Goal: Task Accomplishment & Management: Manage account settings

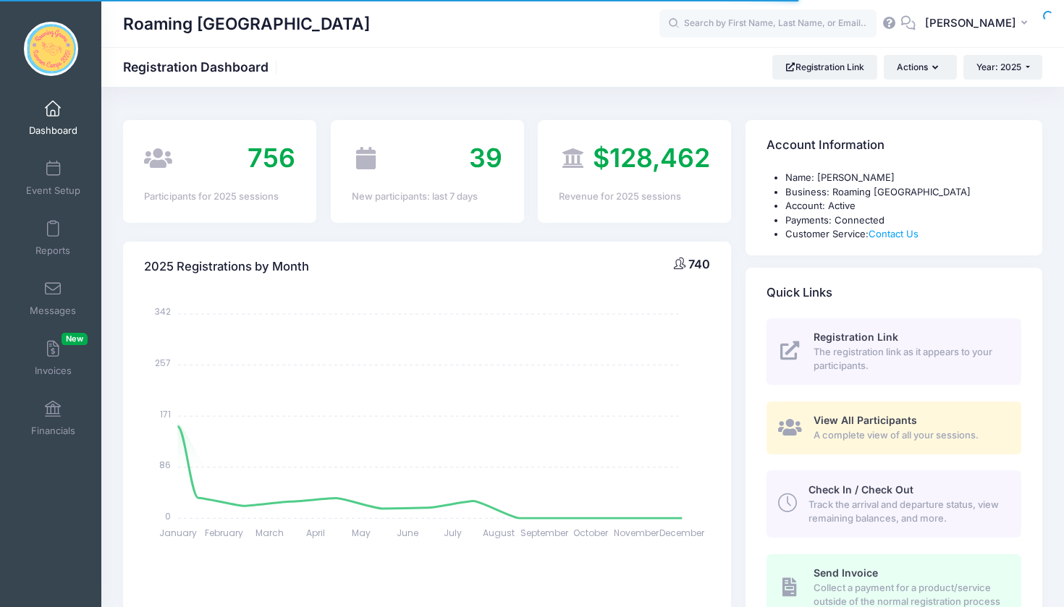
select select
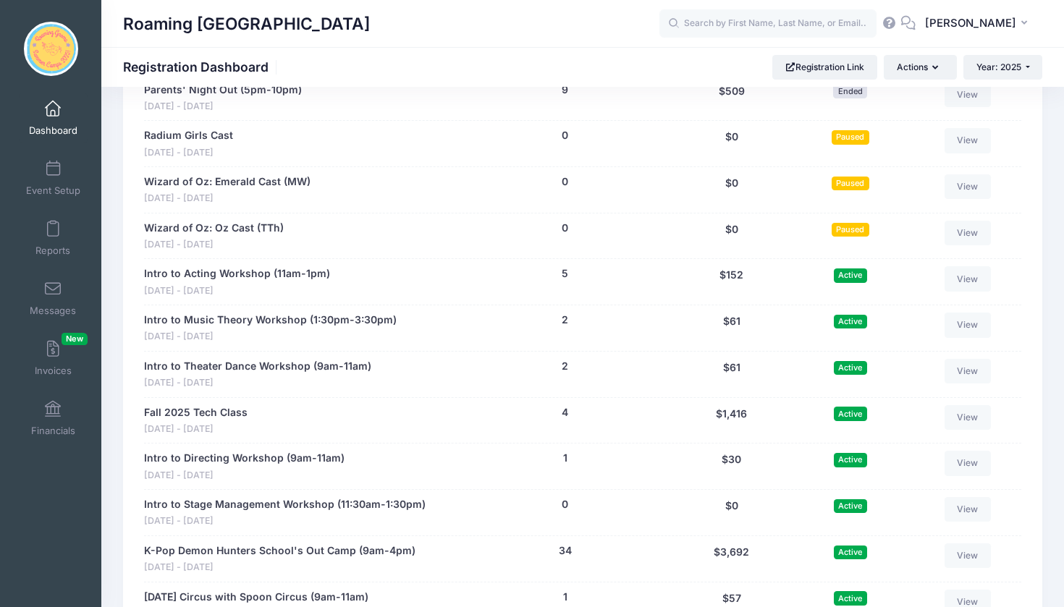
scroll to position [2774, 0]
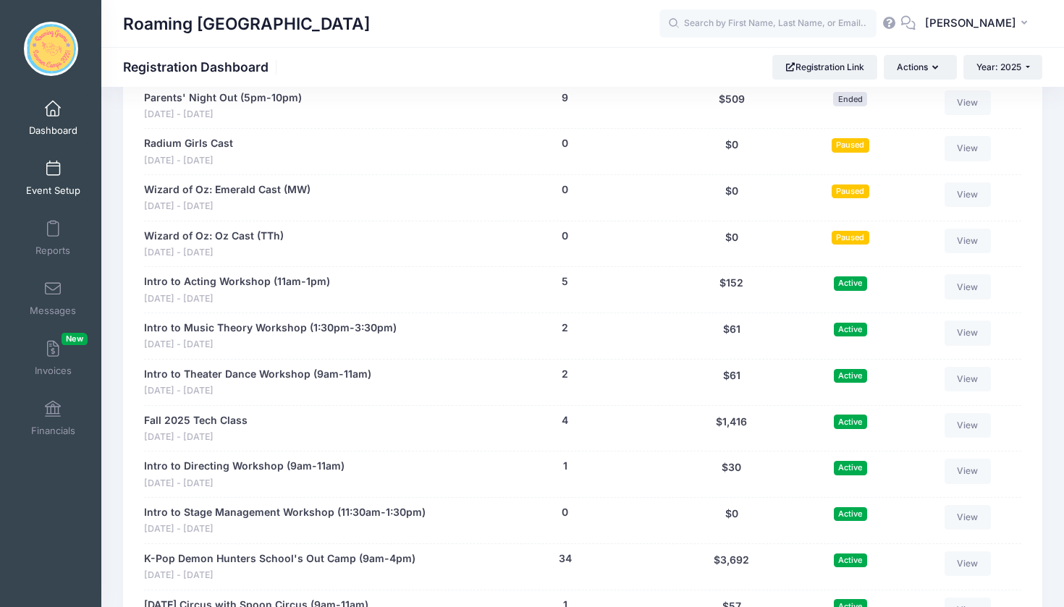
click at [53, 162] on span at bounding box center [53, 169] width 0 height 16
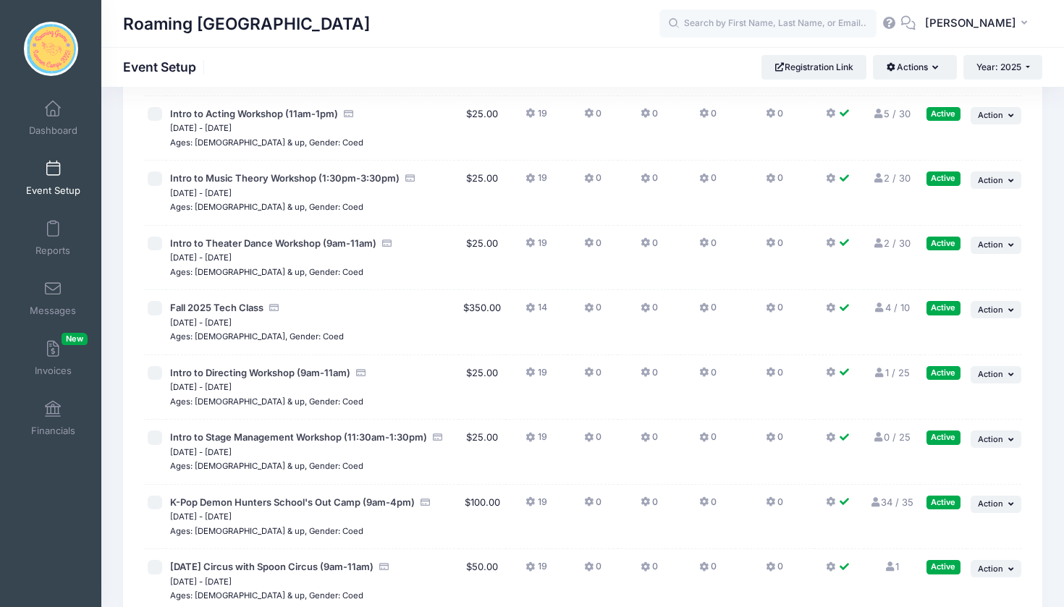
scroll to position [3203, 0]
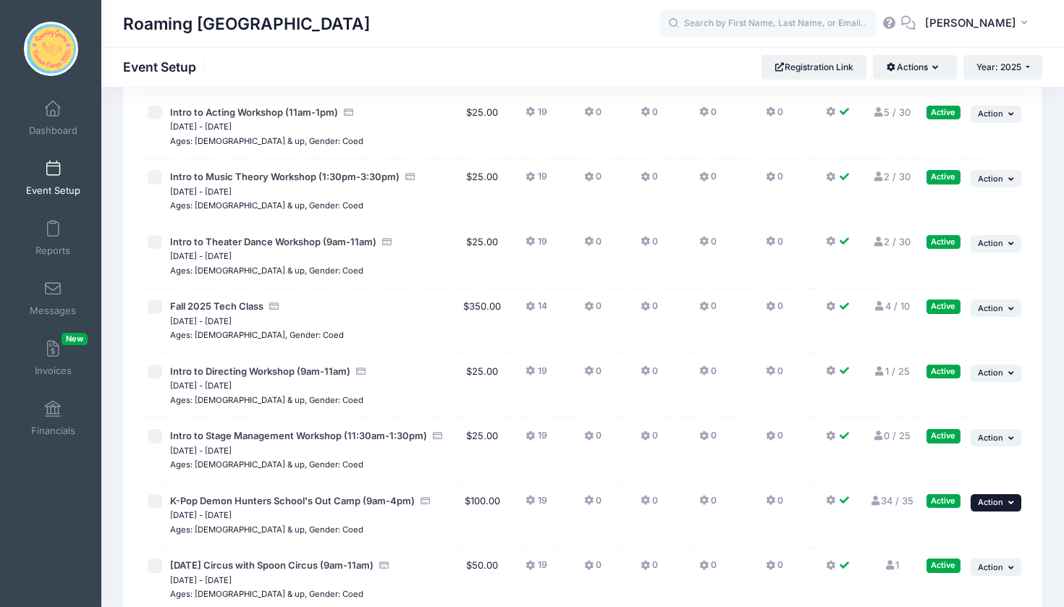
click at [993, 497] on span "Action" at bounding box center [989, 502] width 25 height 10
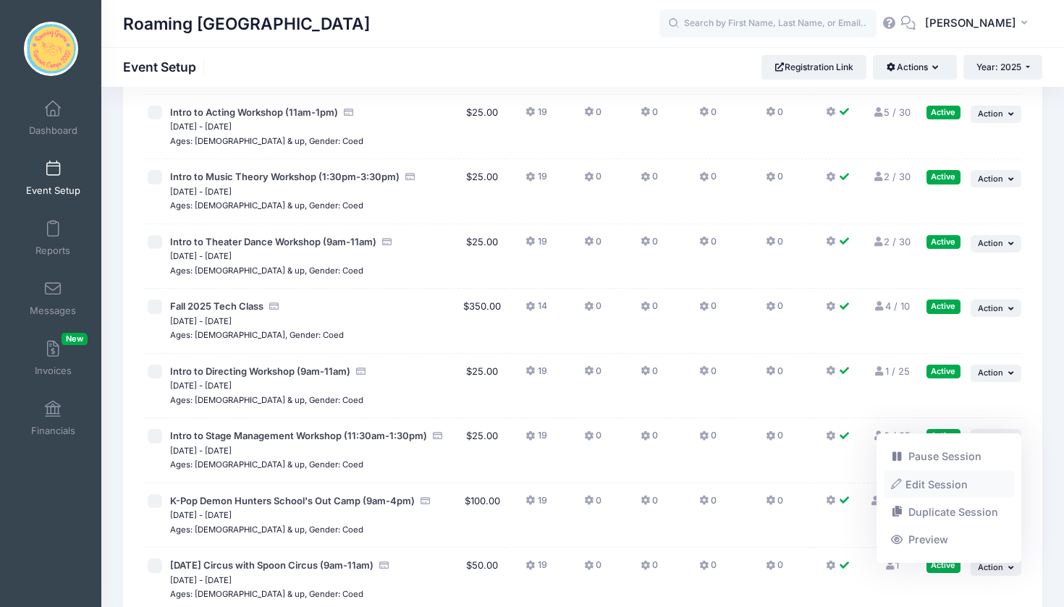
click at [964, 483] on link "Edit Session" at bounding box center [948, 483] width 131 height 27
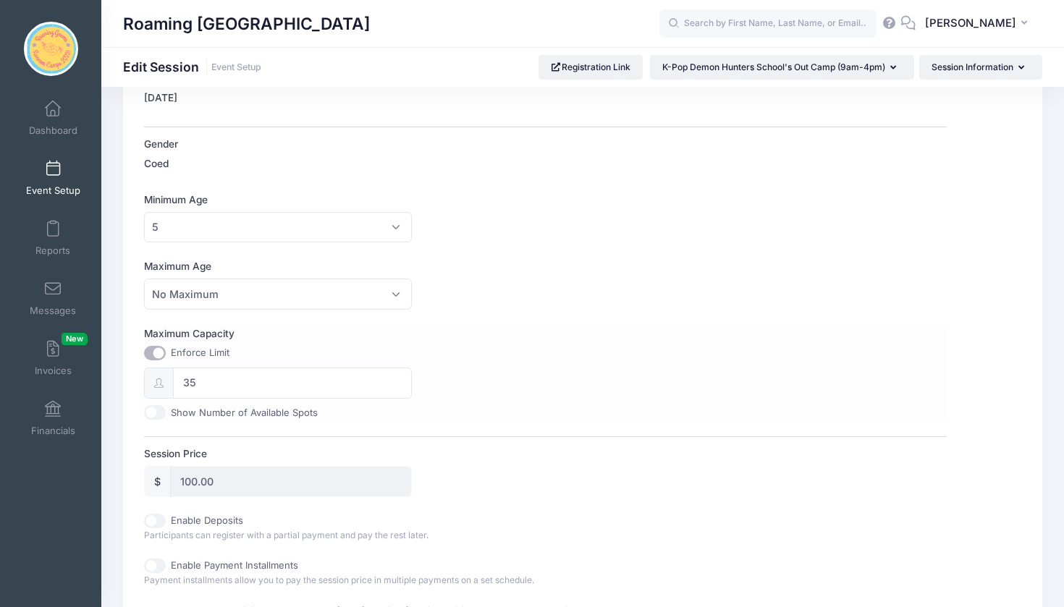
scroll to position [433, 0]
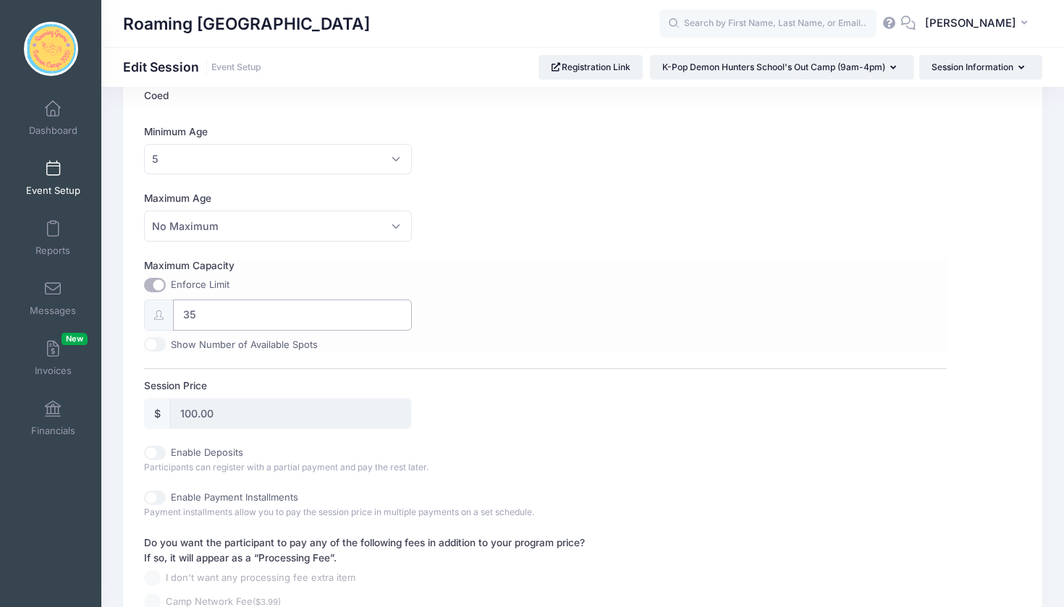
click at [221, 310] on input "35" at bounding box center [292, 315] width 239 height 31
type input "3"
type input "40"
click at [563, 307] on div "Maximum Capacity Enforce Limit 40 Show Number of Available Spots" at bounding box center [545, 304] width 802 height 93
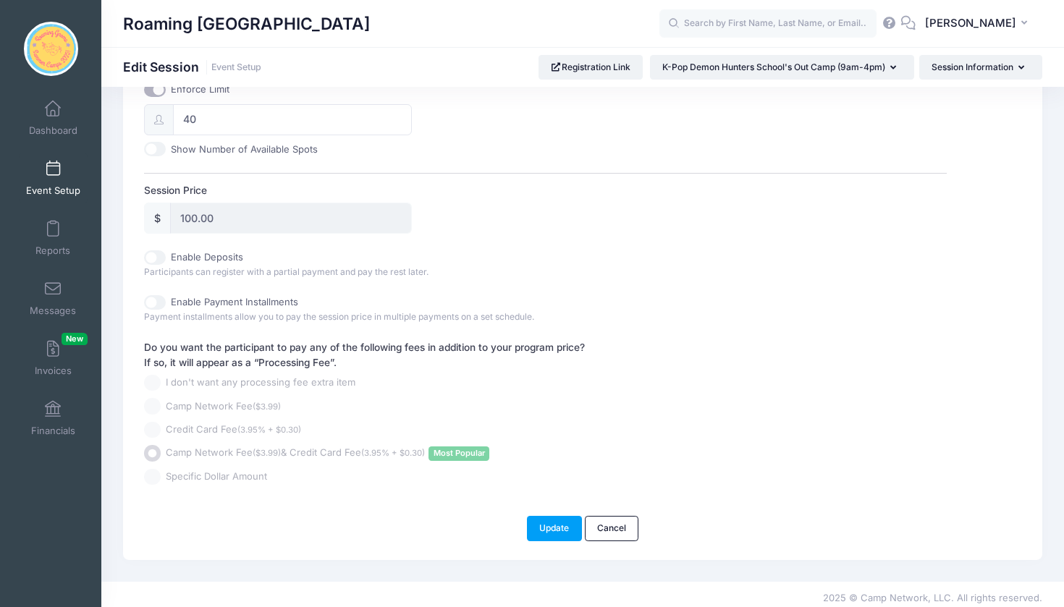
scroll to position [627, 0]
click at [561, 519] on button "Update" at bounding box center [554, 529] width 55 height 25
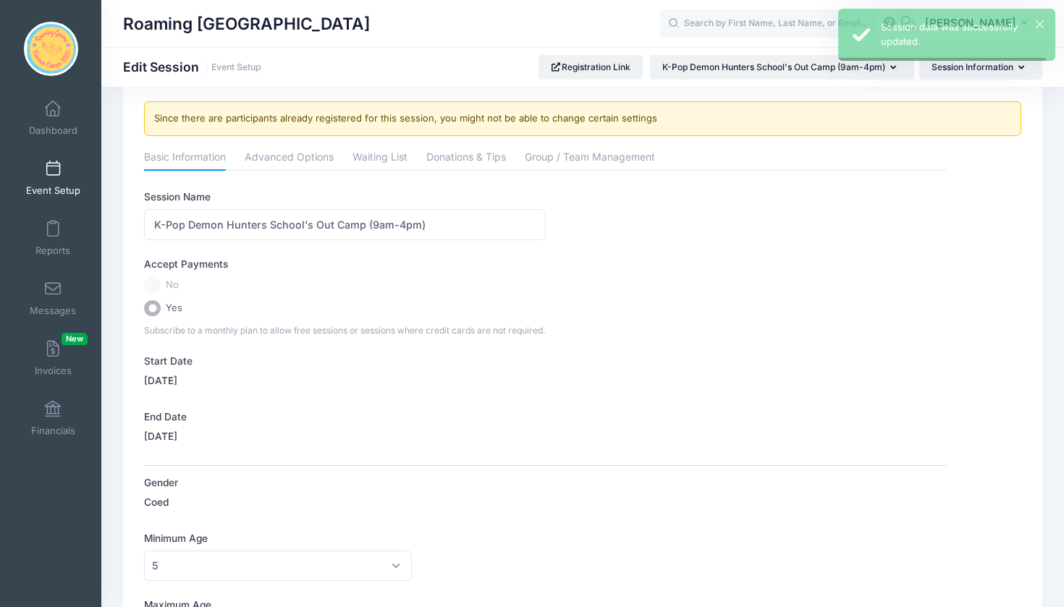
scroll to position [0, 0]
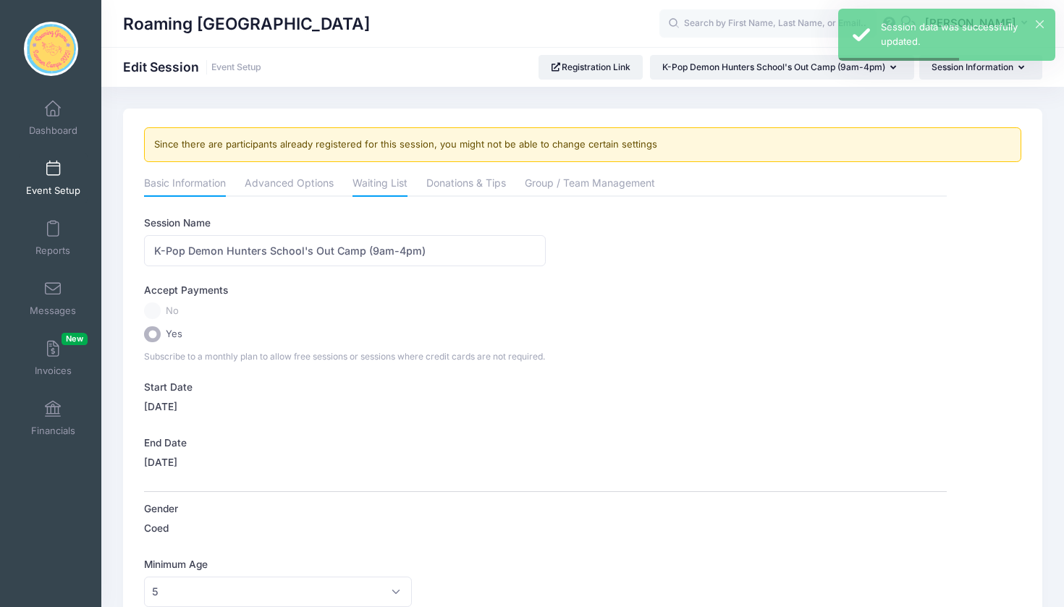
click at [386, 183] on link "Waiting List" at bounding box center [379, 184] width 55 height 26
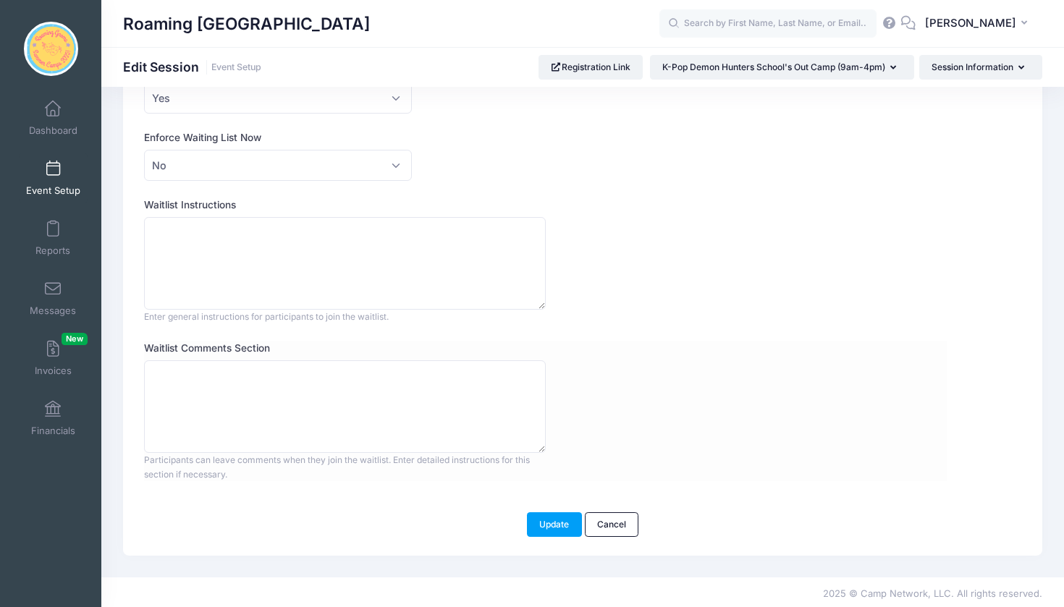
scroll to position [152, 0]
click at [54, 117] on link "Dashboard" at bounding box center [53, 118] width 69 height 51
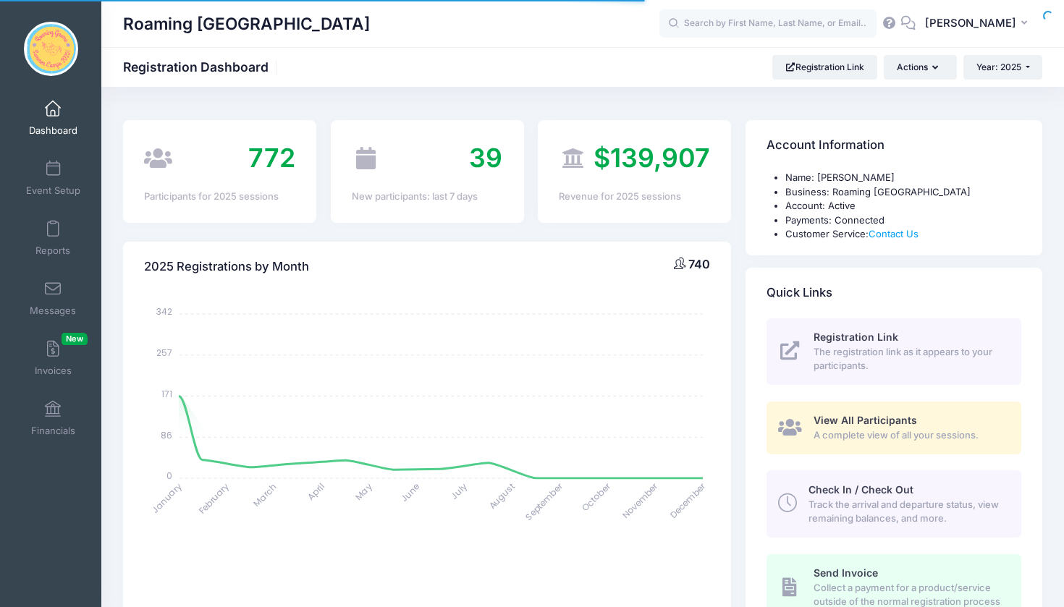
select select
